Goal: Answer question/provide support

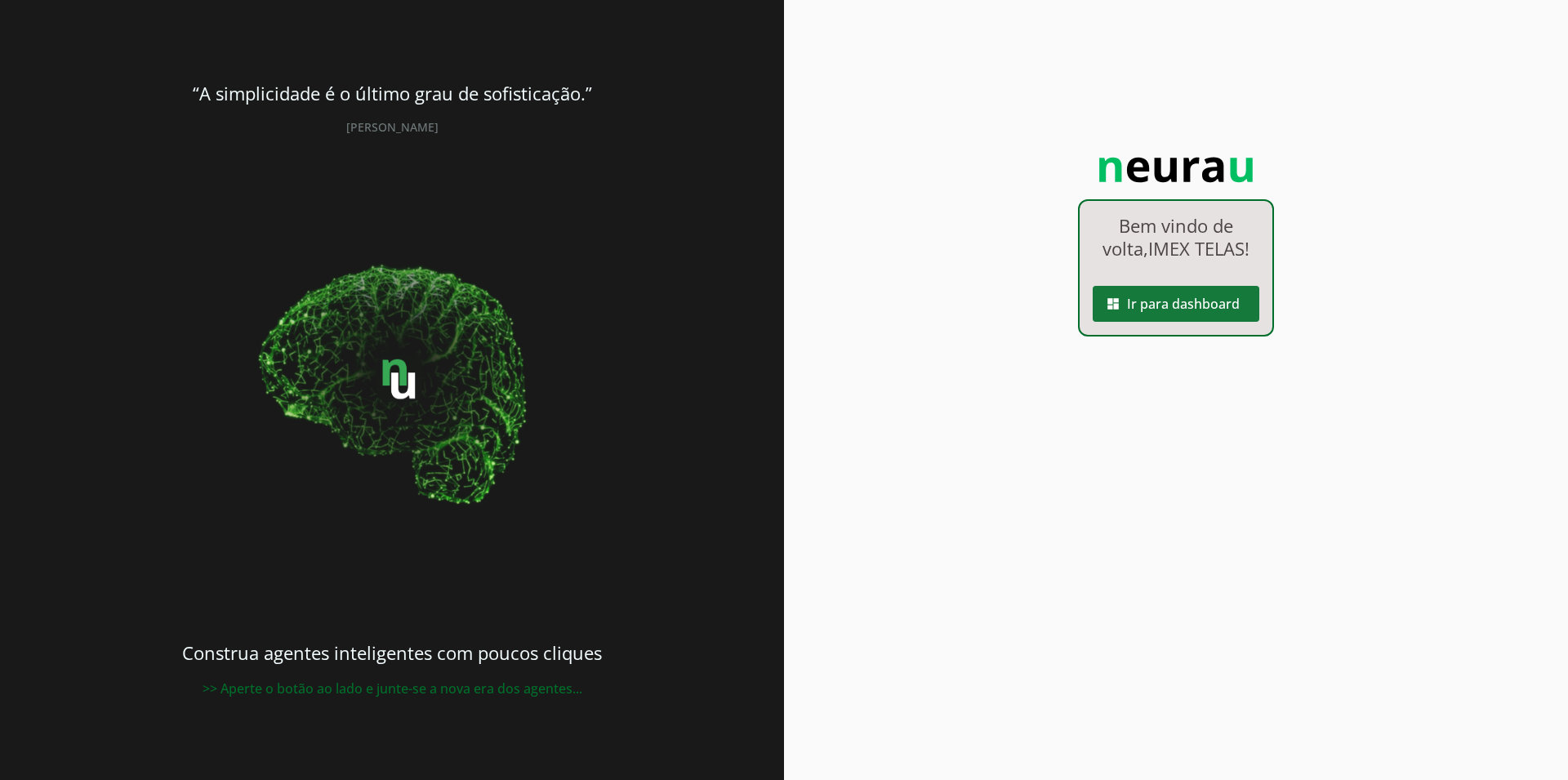
click at [1180, 303] on span at bounding box center [1176, 304] width 167 height 39
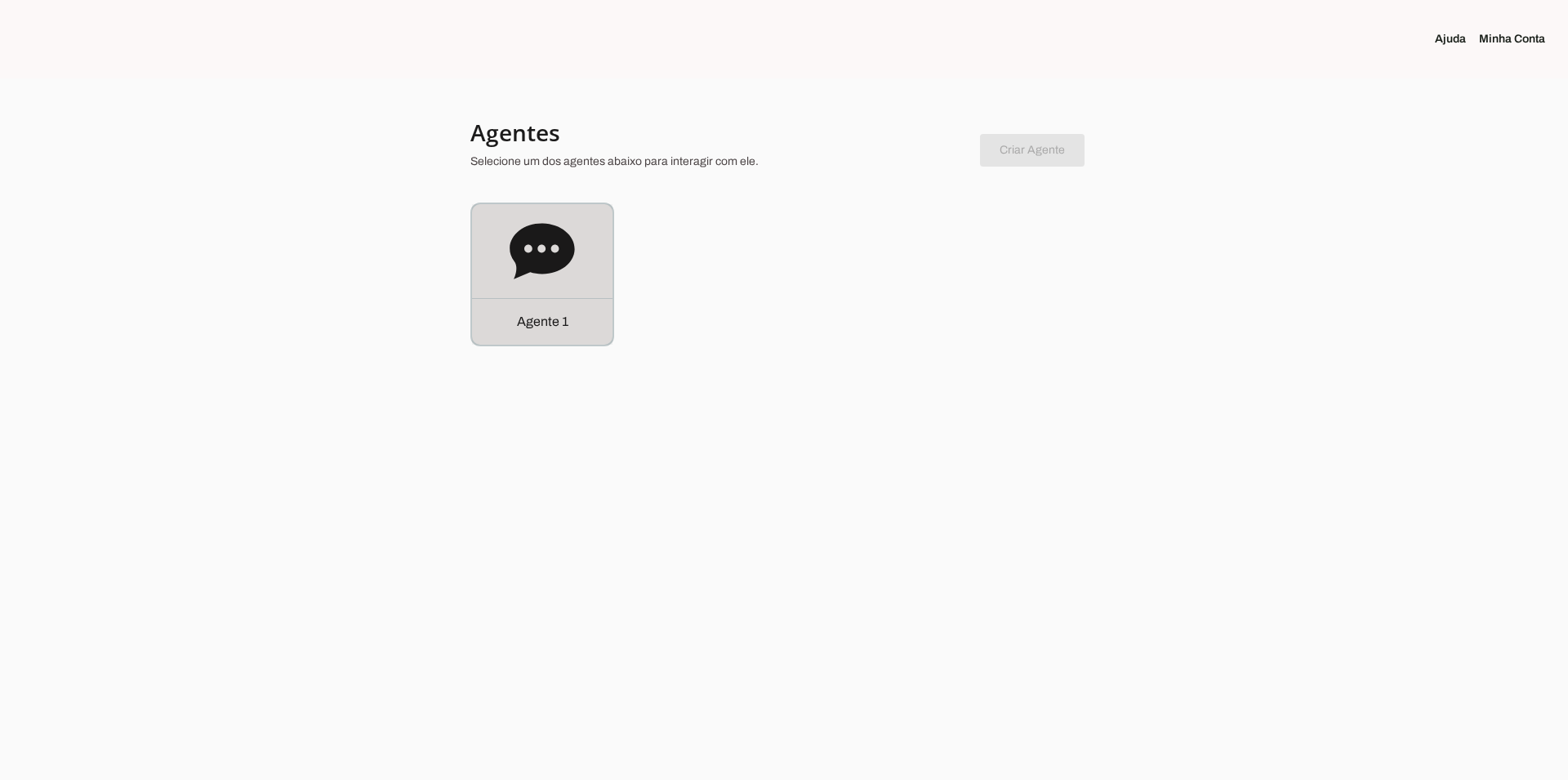
click at [549, 259] on icon at bounding box center [541, 250] width 64 height 55
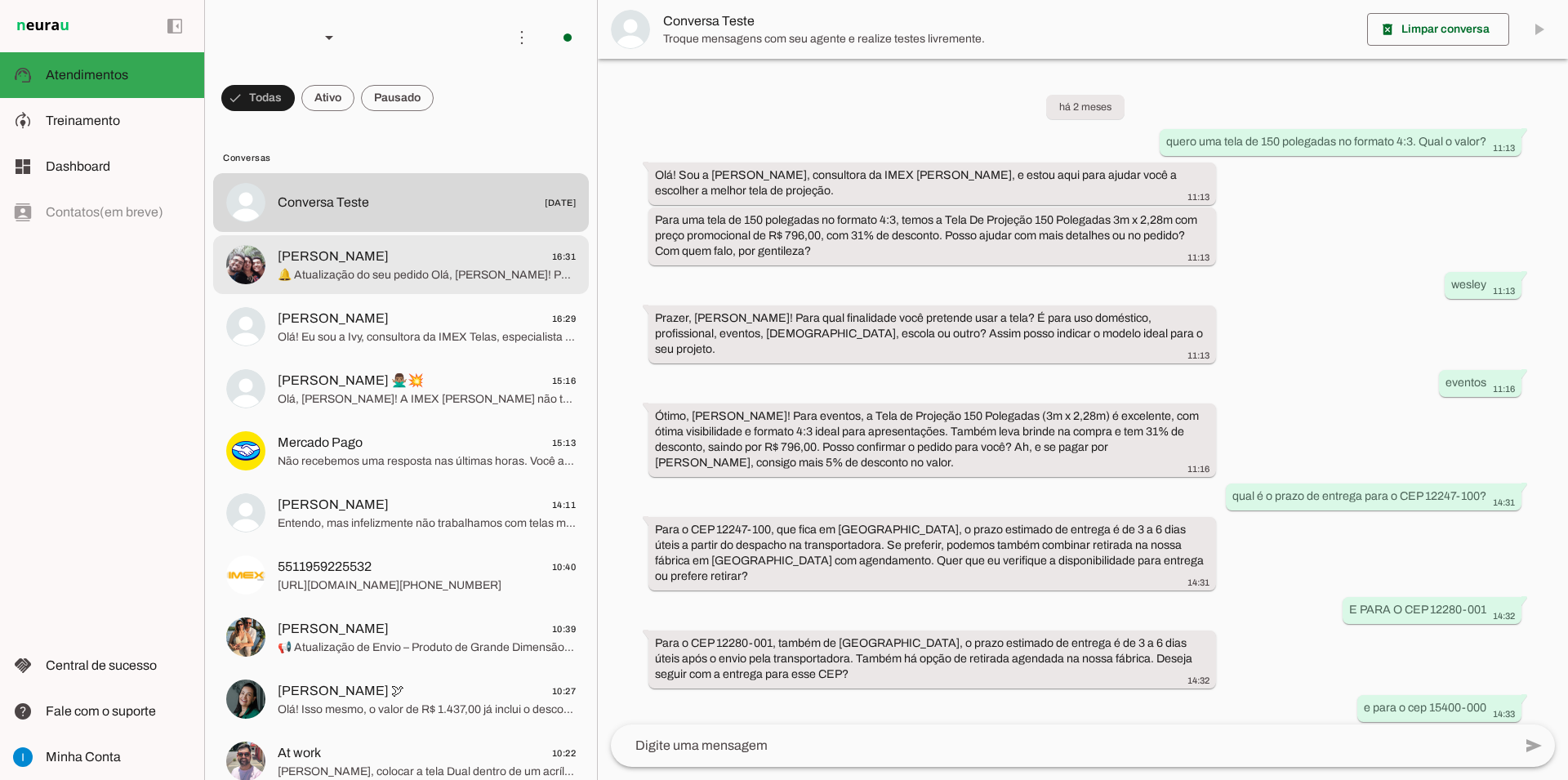
scroll to position [744, 0]
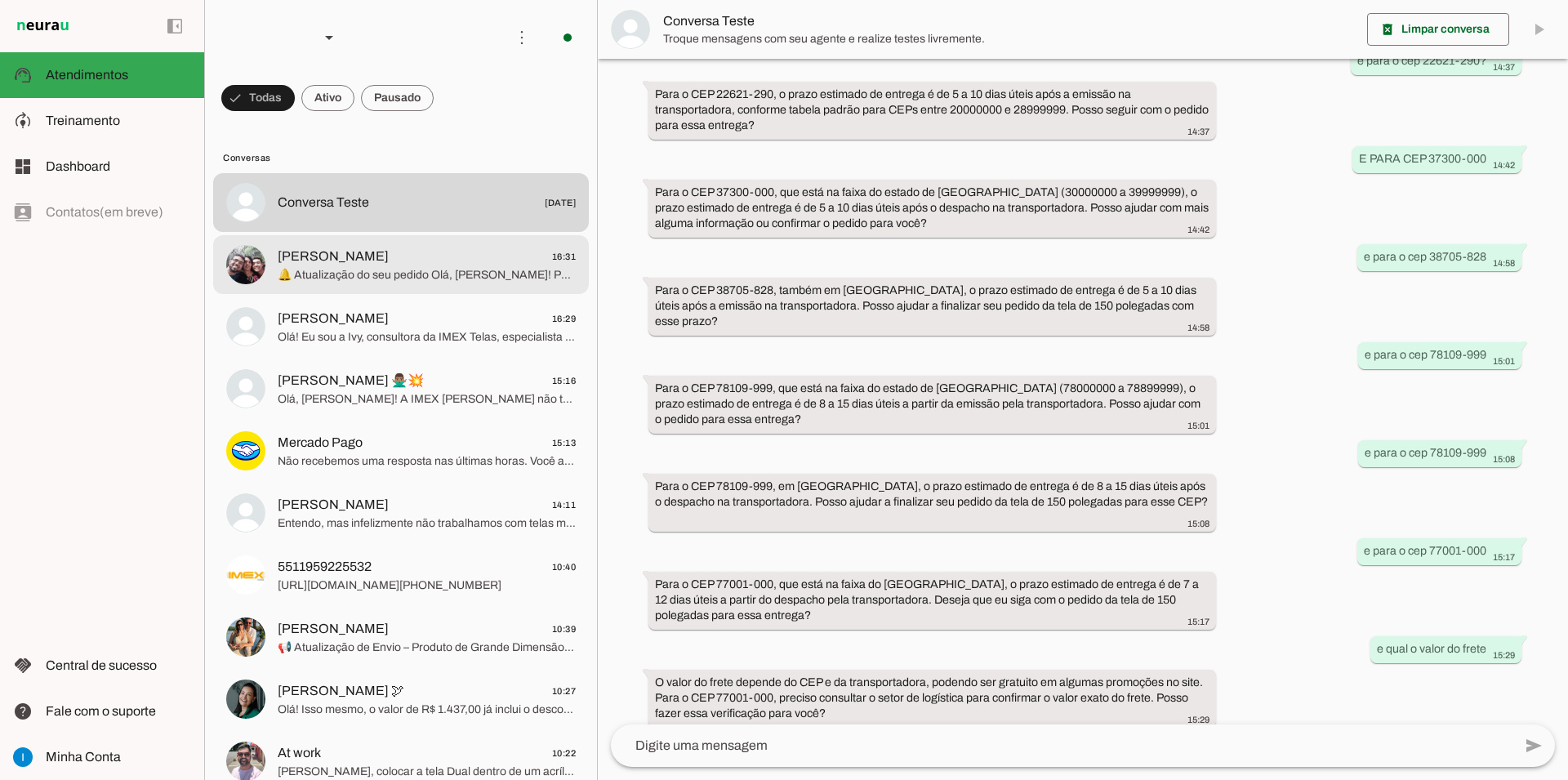
click at [371, 247] on span "[PERSON_NAME] 16:31" at bounding box center [426, 257] width 298 height 21
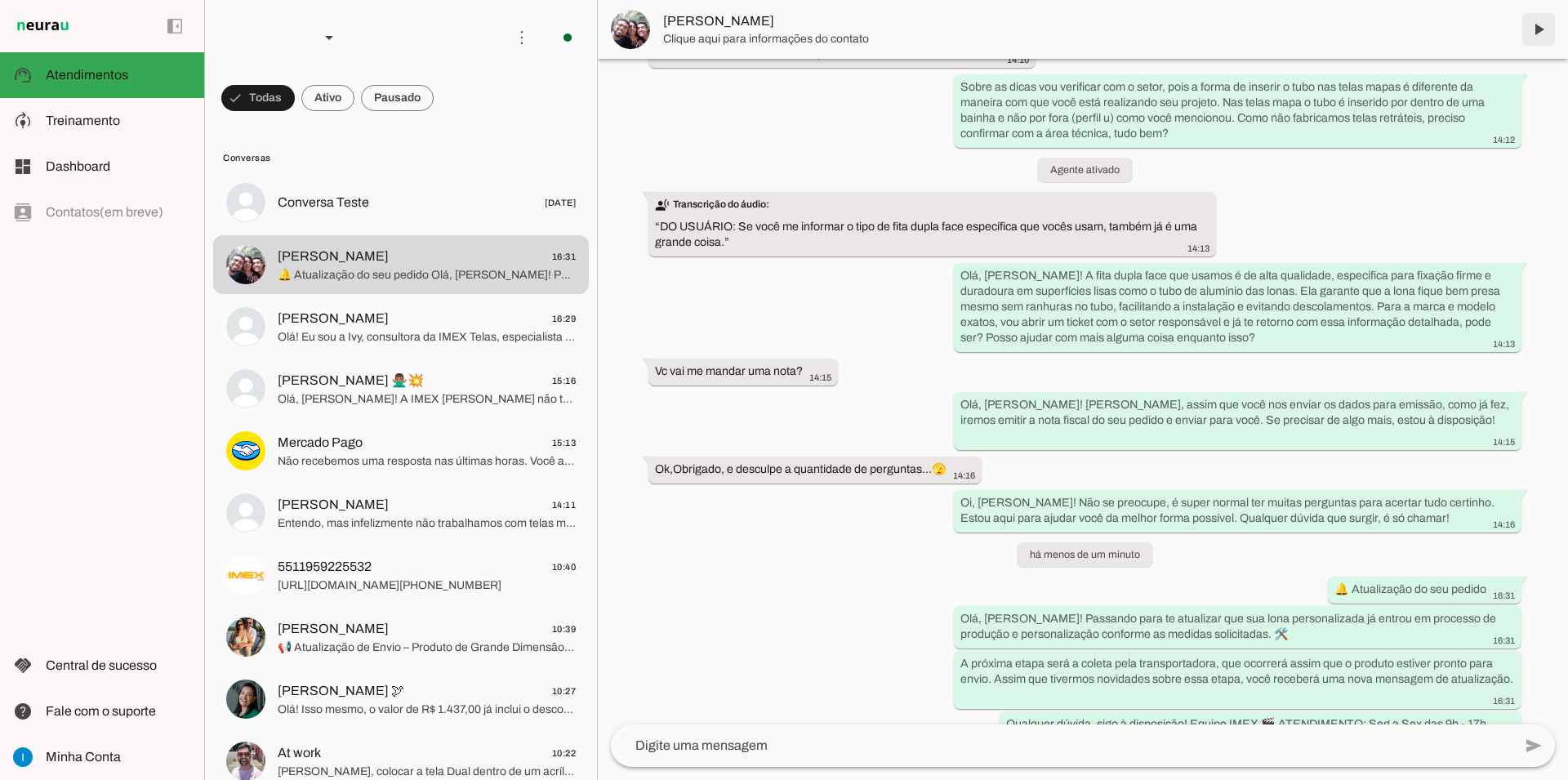
click at [1546, 23] on span at bounding box center [1539, 29] width 39 height 39
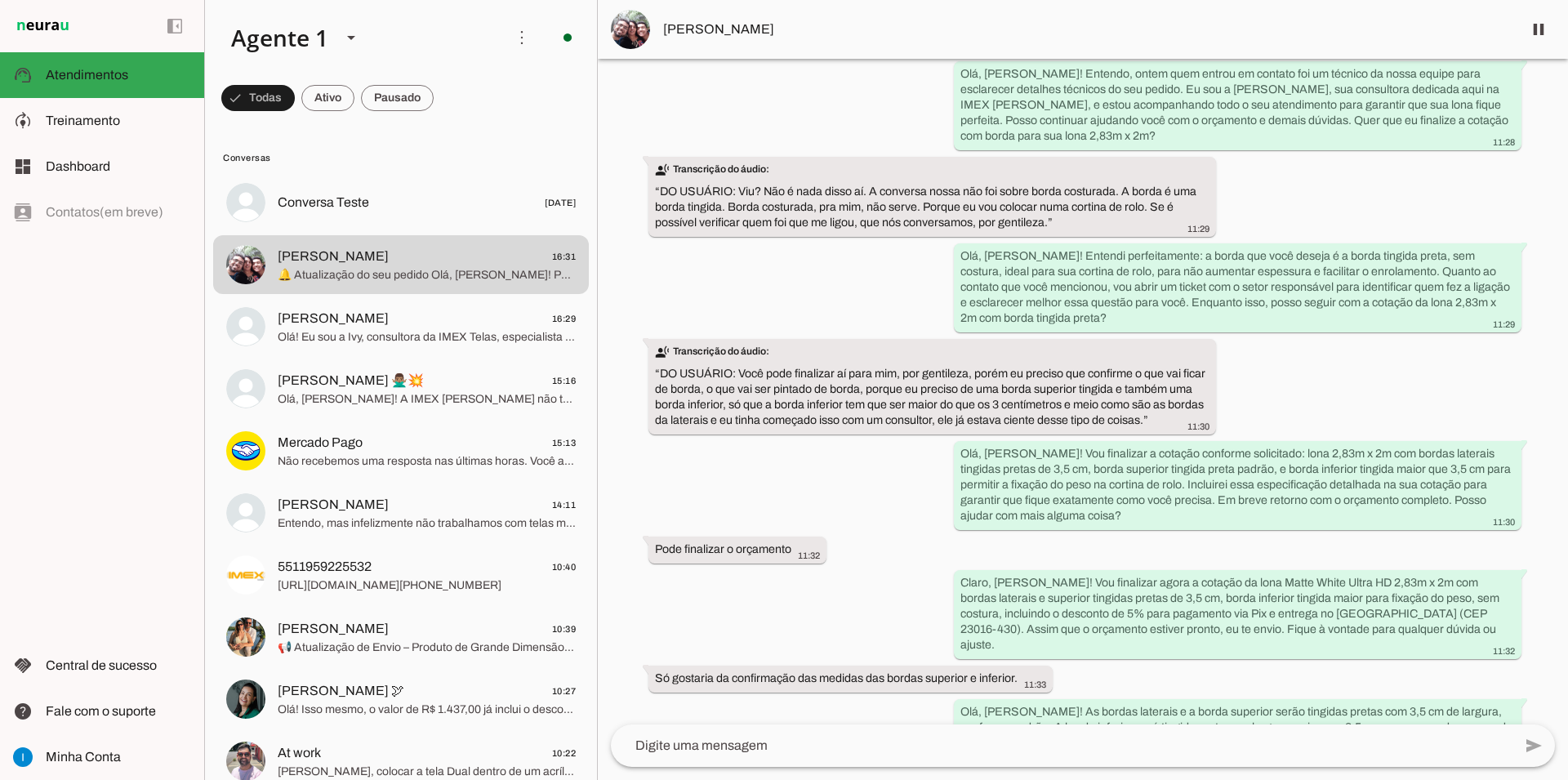
scroll to position [6687, 0]
